Goal: Task Accomplishment & Management: Complete application form

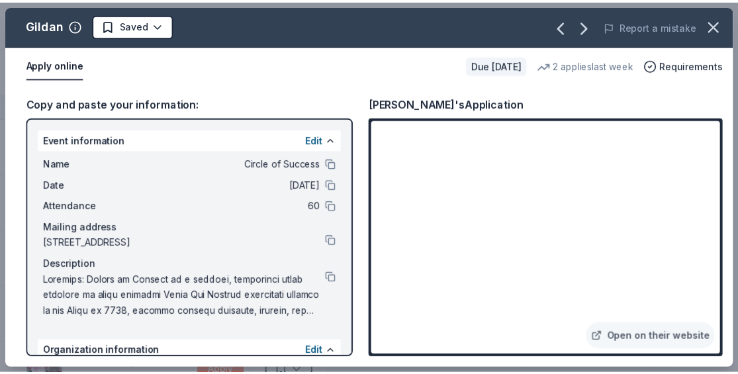
scroll to position [543, 0]
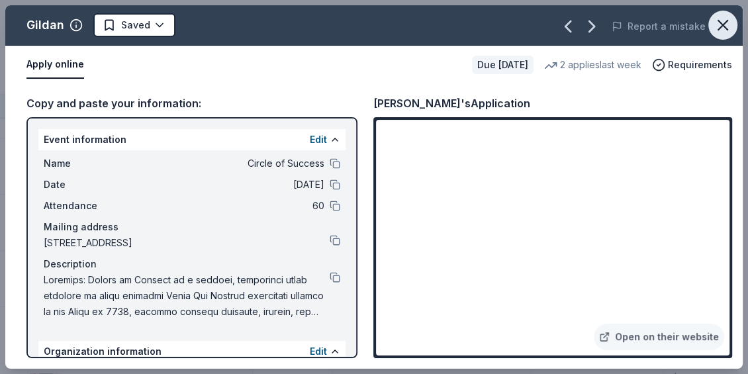
click at [728, 20] on icon "button" at bounding box center [722, 25] width 19 height 19
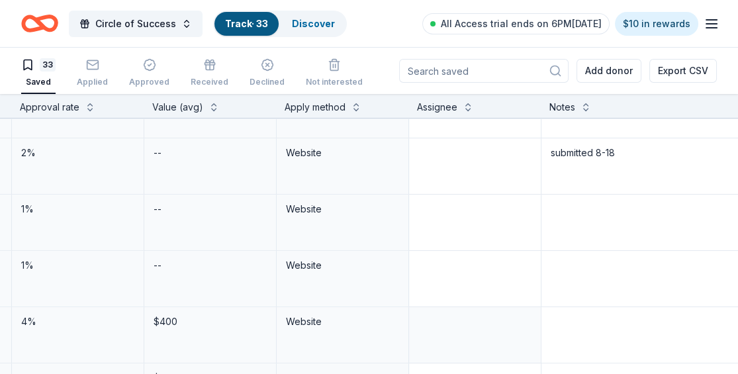
scroll to position [543, 513]
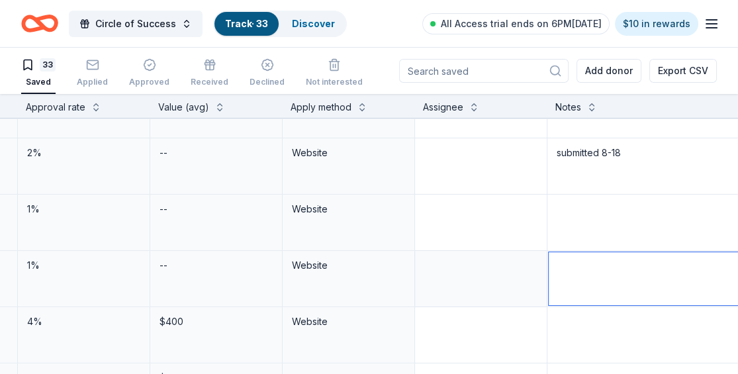
click at [567, 263] on textarea at bounding box center [647, 278] width 196 height 53
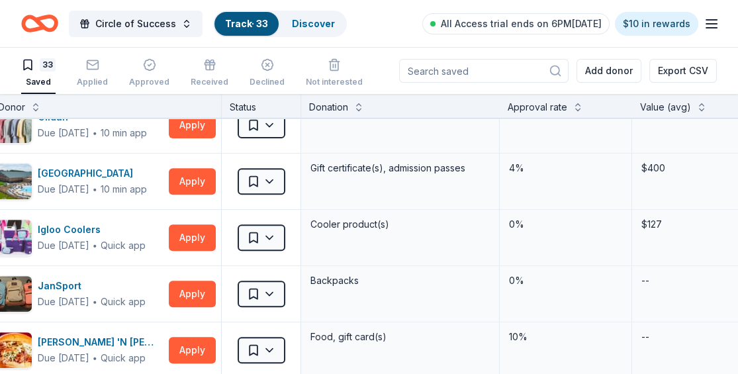
scroll to position [696, 3]
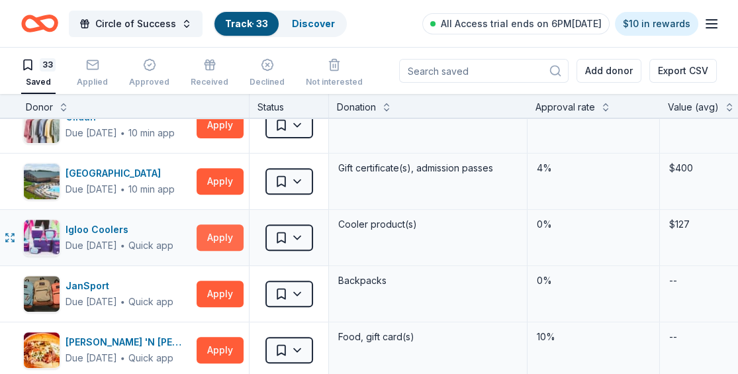
type textarea "submitted 8-23"
click at [222, 234] on button "Apply" at bounding box center [220, 237] width 47 height 26
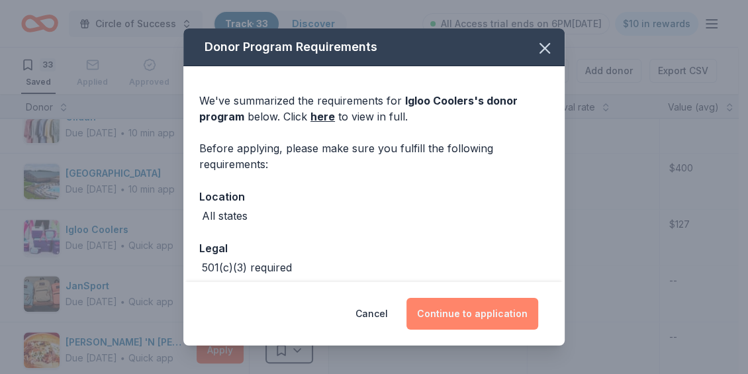
click at [502, 308] on button "Continue to application" at bounding box center [472, 314] width 132 height 32
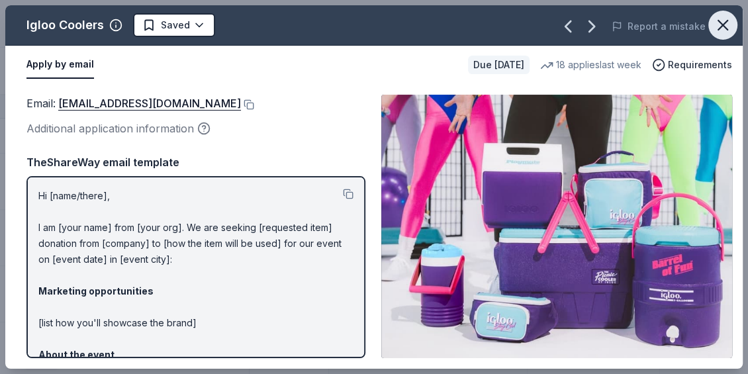
click at [725, 32] on icon "button" at bounding box center [722, 25] width 19 height 19
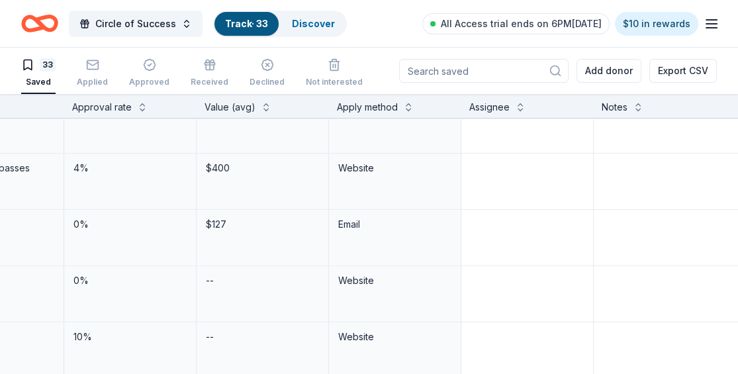
scroll to position [696, 468]
click at [614, 216] on textarea at bounding box center [692, 237] width 196 height 53
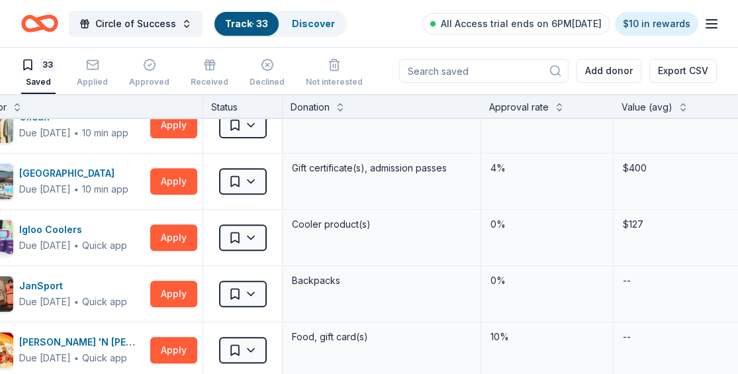
scroll to position [696, 0]
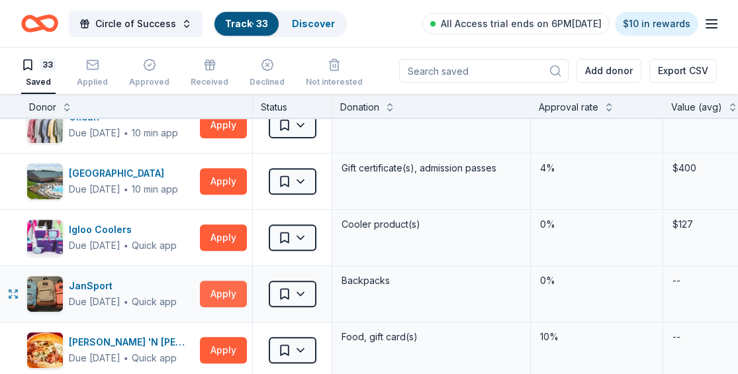
type textarea "submitted [DATE]"
click at [212, 297] on button "Apply" at bounding box center [223, 294] width 47 height 26
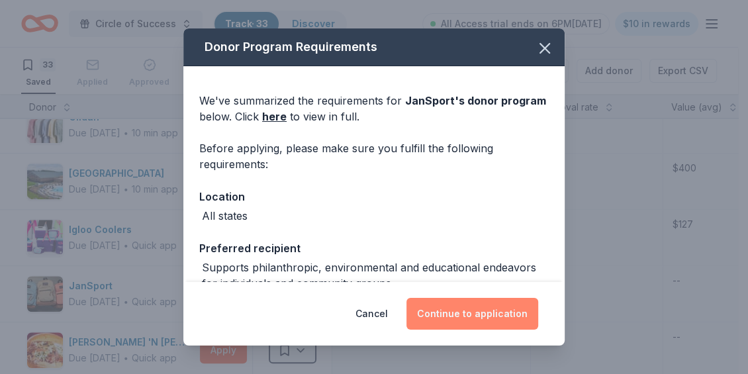
click at [439, 316] on button "Continue to application" at bounding box center [472, 314] width 132 height 32
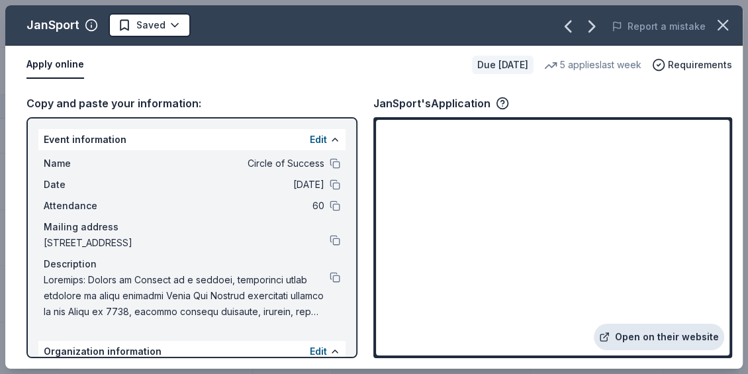
click at [683, 341] on link "Open on their website" at bounding box center [659, 337] width 130 height 26
click at [725, 36] on button "button" at bounding box center [722, 25] width 29 height 29
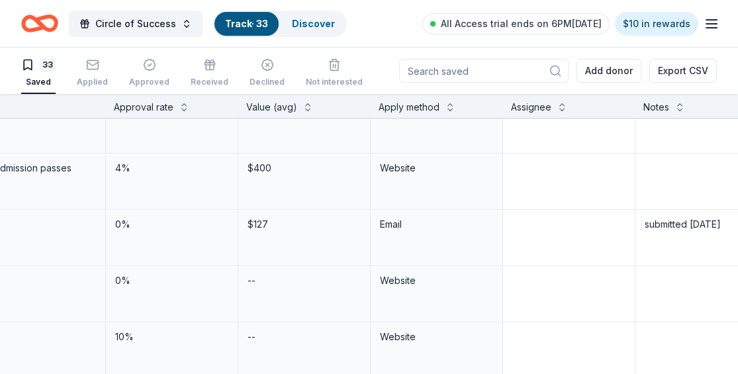
scroll to position [696, 428]
click at [646, 279] on textarea at bounding box center [732, 293] width 196 height 53
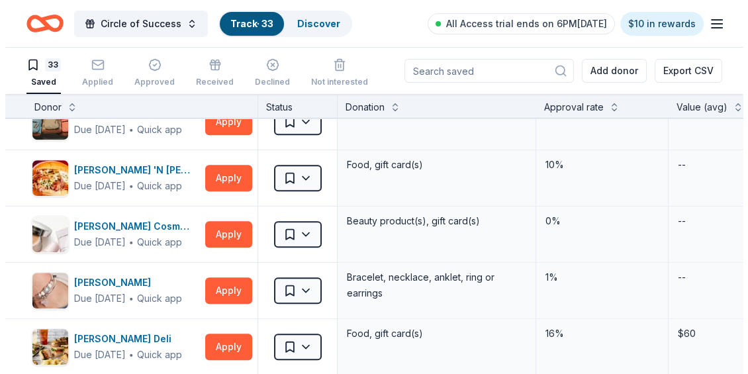
scroll to position [901, 0]
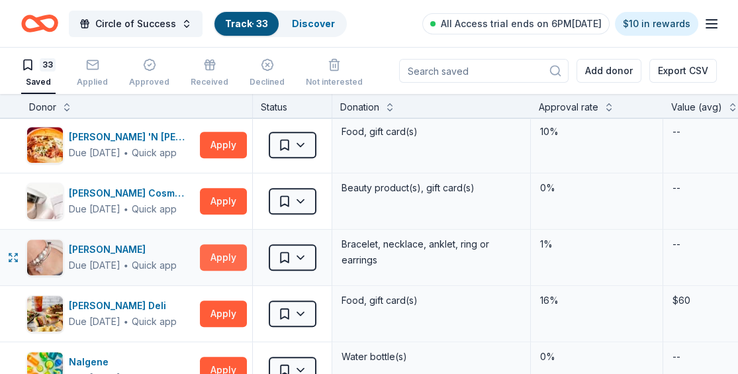
type textarea "submitted [DATE]"
click at [223, 257] on button "Apply" at bounding box center [223, 257] width 47 height 26
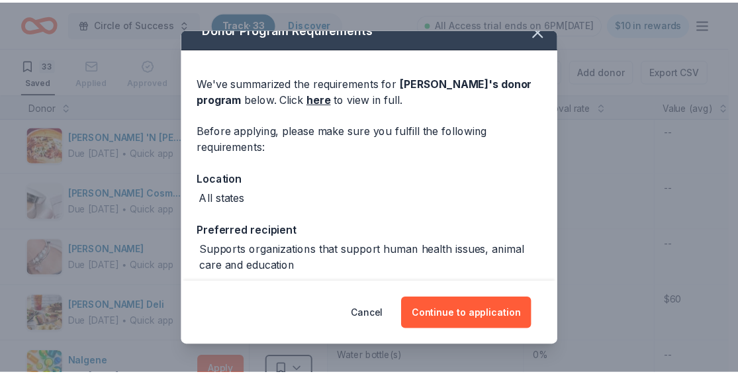
scroll to position [21, 0]
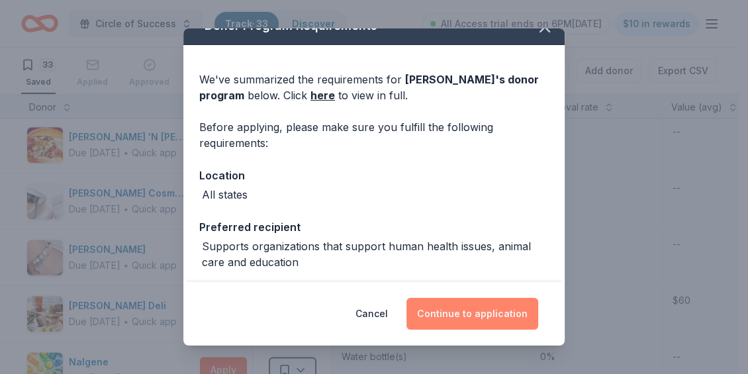
click at [504, 310] on button "Continue to application" at bounding box center [472, 314] width 132 height 32
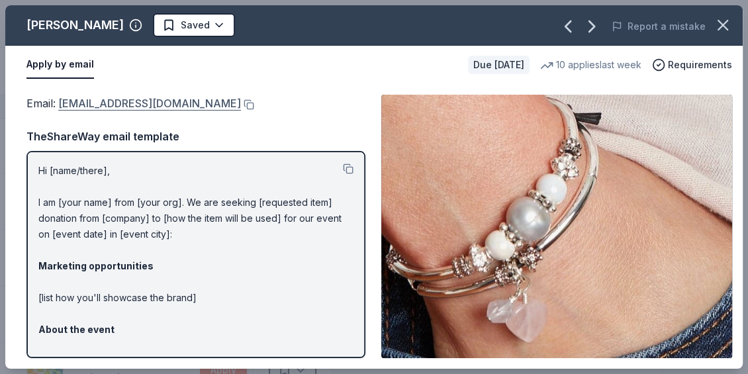
click at [173, 102] on link "donations@lizzyjames.com" at bounding box center [149, 103] width 183 height 17
click at [727, 30] on icon "button" at bounding box center [722, 25] width 9 height 9
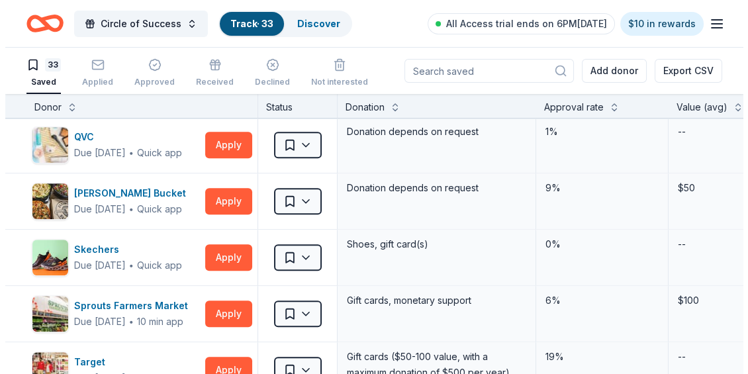
scroll to position [1338, 0]
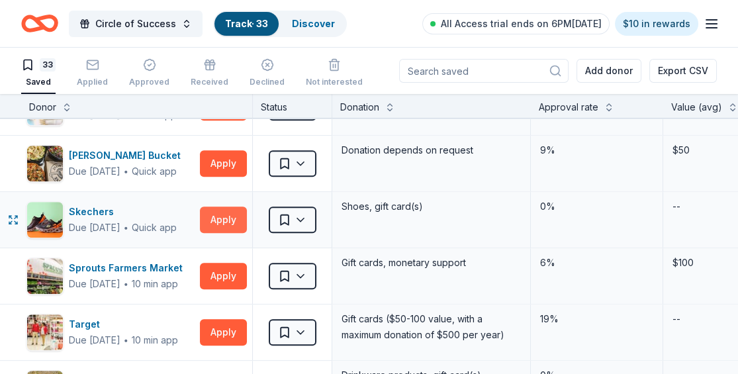
click at [230, 215] on button "Apply" at bounding box center [223, 220] width 47 height 26
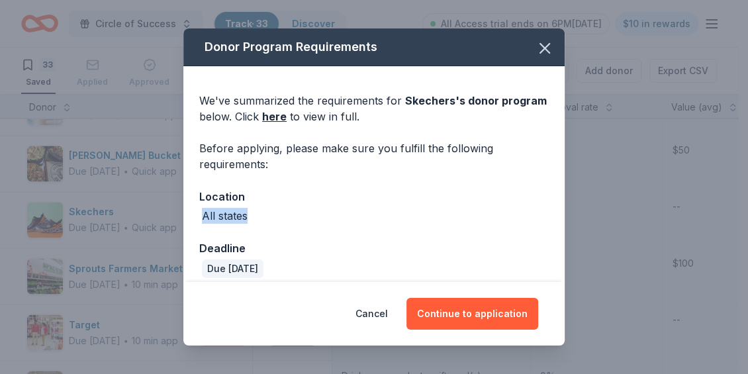
drag, startPoint x: 564, startPoint y: 188, endPoint x: 560, endPoint y: 218, distance: 30.7
click at [560, 216] on div "Donor Program Requirements We've summarized the requirements for Skechers 's do…" at bounding box center [374, 187] width 748 height 374
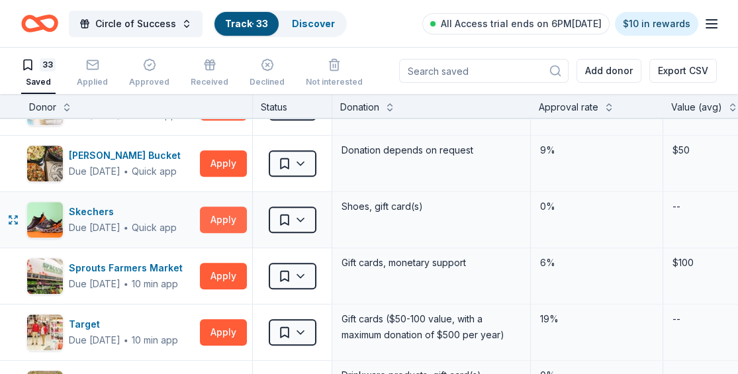
click at [221, 218] on button "Apply" at bounding box center [223, 220] width 47 height 26
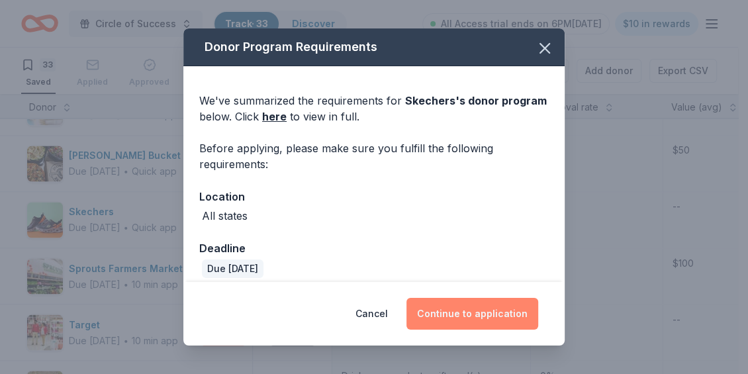
click at [453, 308] on button "Continue to application" at bounding box center [472, 314] width 132 height 32
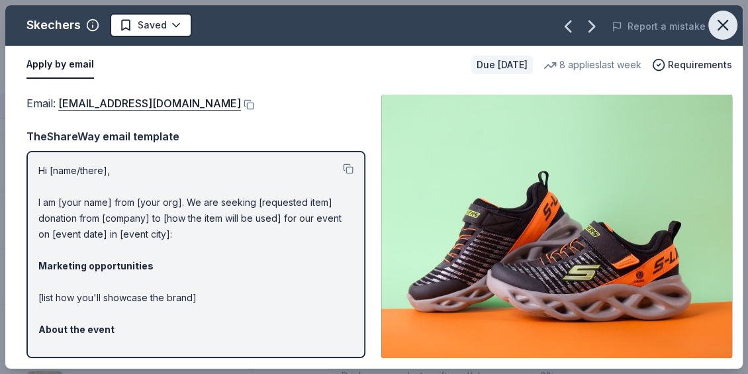
click at [721, 23] on icon "button" at bounding box center [722, 25] width 9 height 9
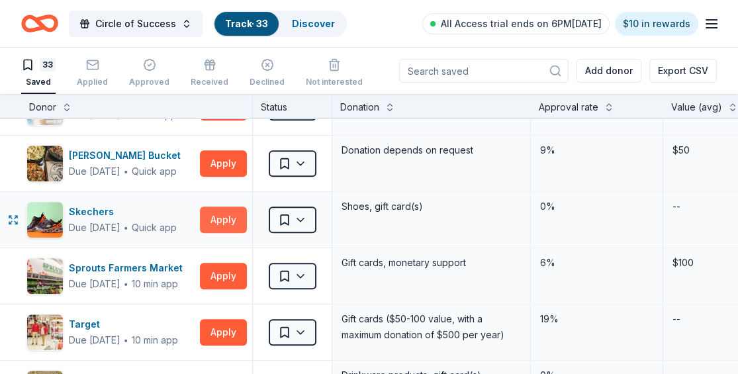
click at [214, 212] on button "Apply" at bounding box center [223, 220] width 47 height 26
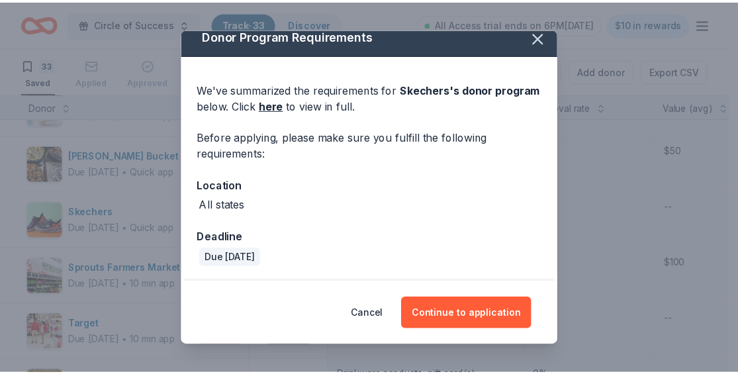
scroll to position [0, 0]
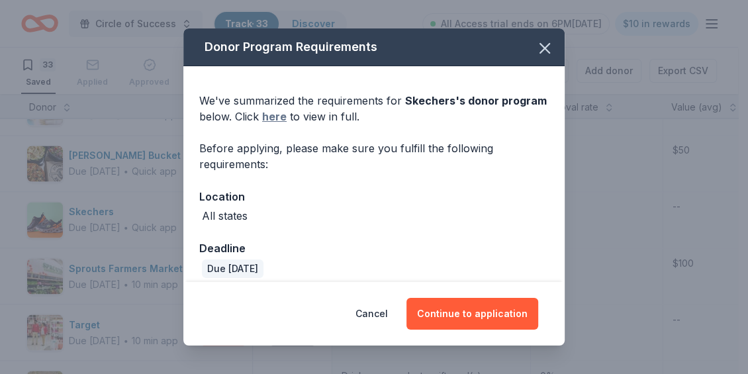
click at [287, 114] on link "here" at bounding box center [274, 117] width 24 height 16
click at [540, 52] on icon "button" at bounding box center [544, 48] width 9 height 9
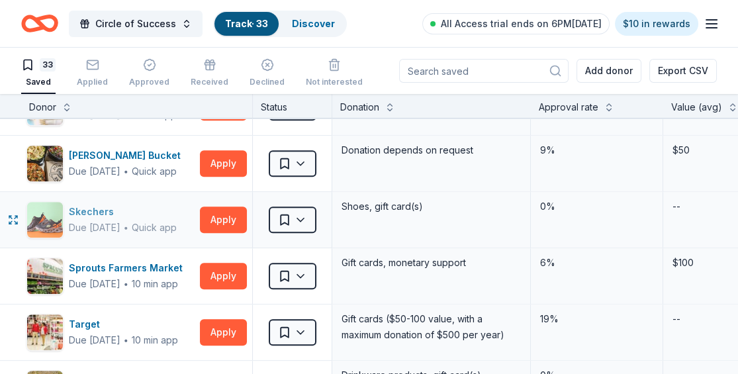
click at [53, 214] on img "button" at bounding box center [45, 220] width 36 height 36
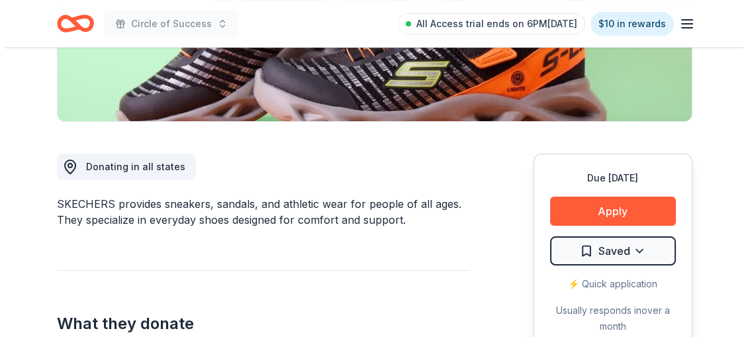
scroll to position [287, 0]
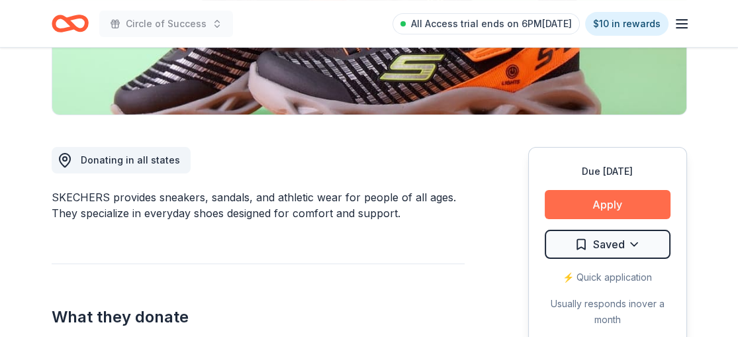
click at [611, 210] on button "Apply" at bounding box center [608, 204] width 126 height 29
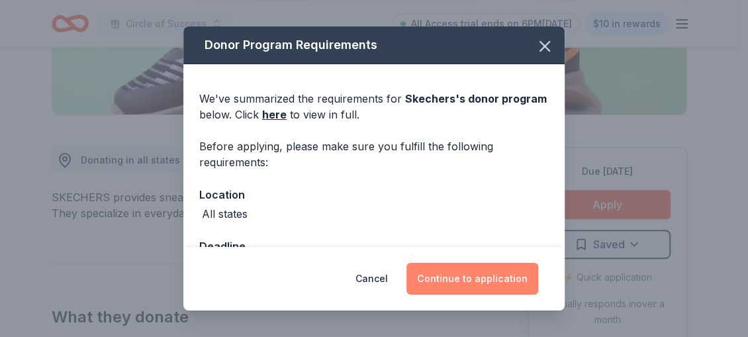
click at [472, 275] on button "Continue to application" at bounding box center [472, 279] width 132 height 32
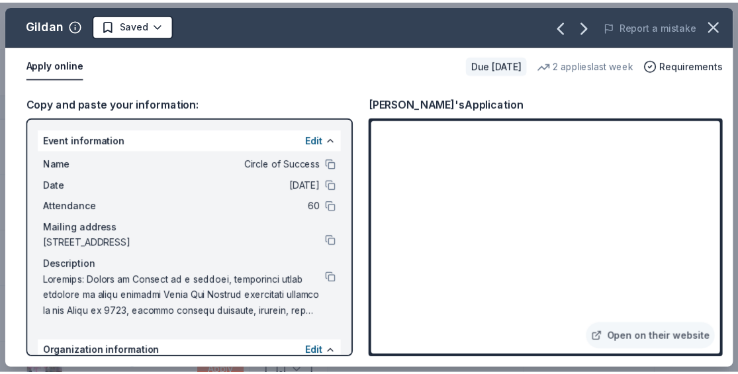
scroll to position [573, 0]
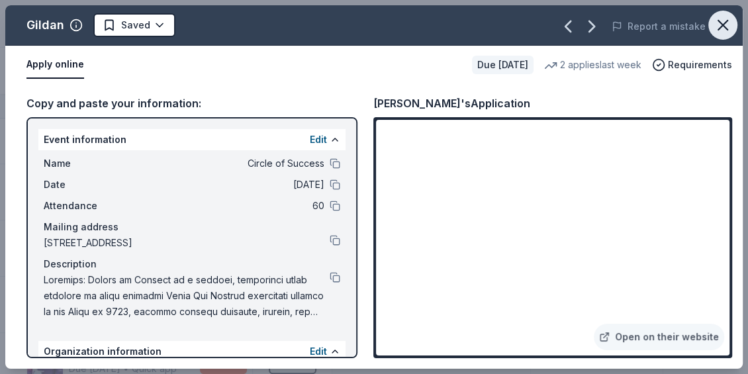
click at [713, 24] on icon "button" at bounding box center [722, 25] width 19 height 19
